Goal: Task Accomplishment & Management: Manage account settings

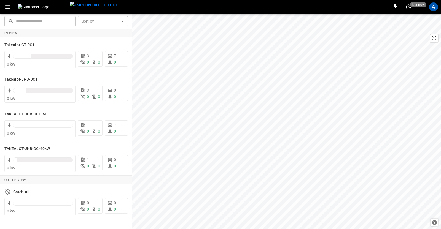
click at [432, 9] on div "A" at bounding box center [433, 6] width 9 height 9
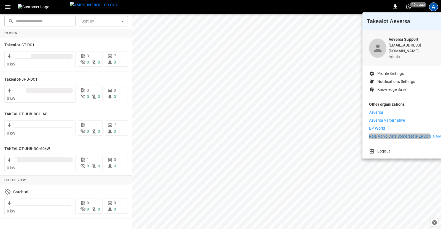
click at [381, 134] on p "Rola Volvo Cars Somerset [PERSON_NAME]" at bounding box center [407, 137] width 76 height 6
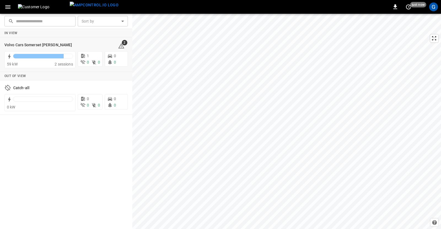
click at [16, 44] on h6 "Volvo Cars Somerset [PERSON_NAME]" at bounding box center [37, 45] width 67 height 6
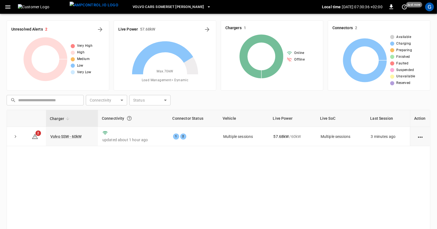
click at [62, 135] on link "Volvo SSW - 60kW" at bounding box center [65, 136] width 31 height 4
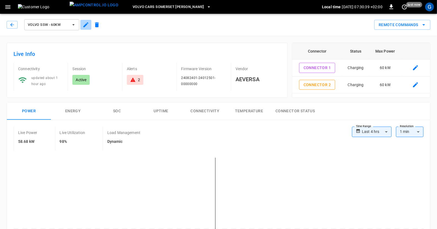
click at [87, 25] on icon "button" at bounding box center [86, 24] width 7 height 7
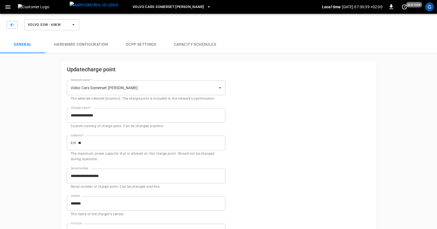
type input "**********"
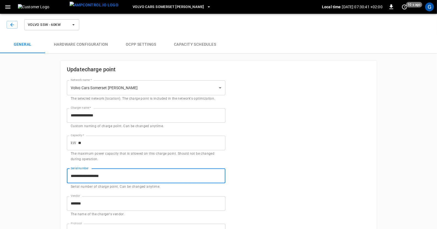
drag, startPoint x: 123, startPoint y: 176, endPoint x: 58, endPoint y: 178, distance: 64.7
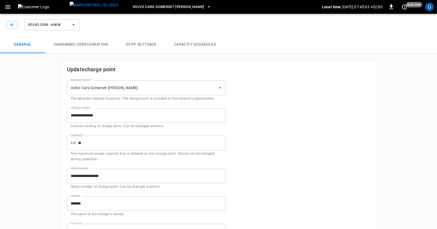
click at [6, 25] on div "Volvo SSW - 60kW" at bounding box center [42, 23] width 76 height 15
click at [10, 26] on icon "button" at bounding box center [12, 25] width 6 height 6
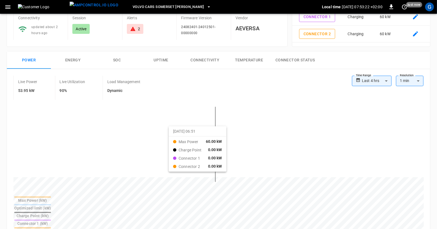
scroll to position [69, 0]
